Goal: Task Accomplishment & Management: Manage account settings

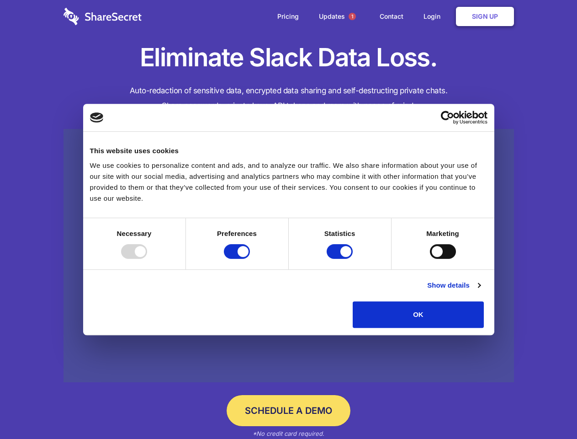
click at [147, 259] on div at bounding box center [134, 251] width 26 height 15
click at [250, 259] on input "Preferences" at bounding box center [237, 251] width 26 height 15
checkbox input "false"
click at [341, 259] on input "Statistics" at bounding box center [340, 251] width 26 height 15
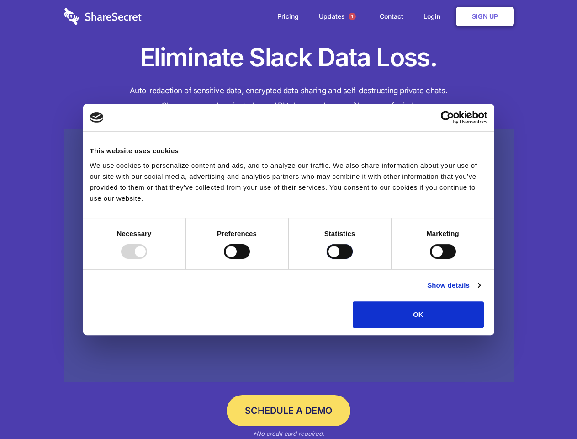
checkbox input "false"
click at [430, 259] on input "Marketing" at bounding box center [443, 251] width 26 height 15
checkbox input "true"
click at [480, 291] on link "Show details" at bounding box center [453, 285] width 53 height 11
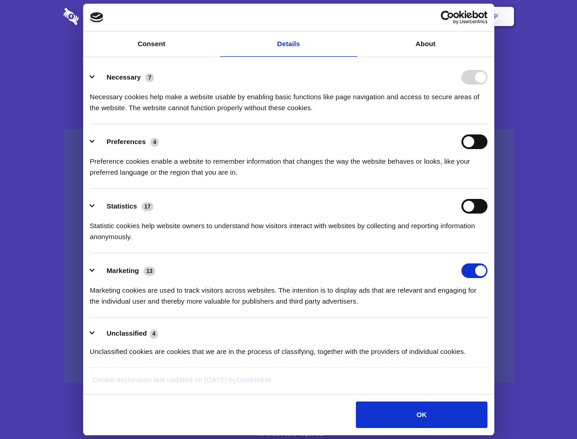
click at [487, 124] on li "Necessary 7 Necessary cookies help make a website usable by enabling basic func…" at bounding box center [288, 92] width 397 height 64
